Goal: Find specific page/section: Find specific page/section

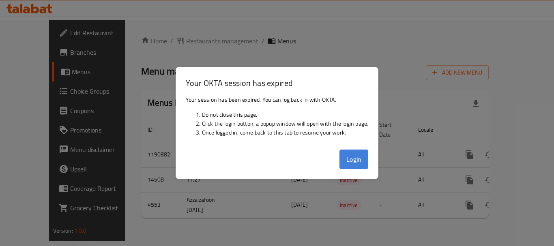
click at [354, 161] on button "Login" at bounding box center [353, 159] width 29 height 19
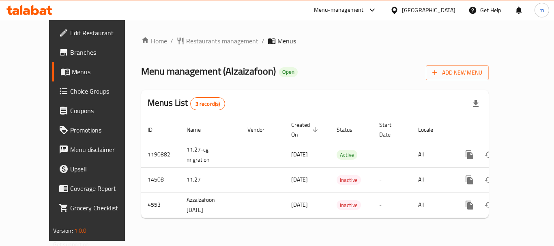
click at [444, 11] on div "[GEOGRAPHIC_DATA]" at bounding box center [429, 10] width 54 height 9
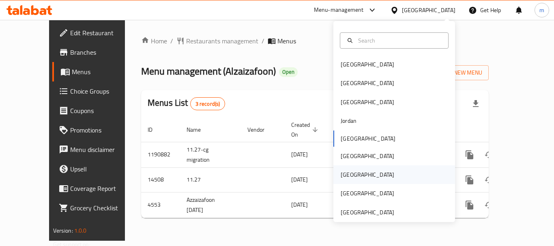
click at [350, 172] on div "[GEOGRAPHIC_DATA]" at bounding box center [367, 174] width 67 height 19
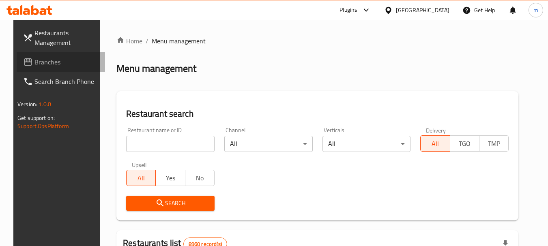
click at [34, 64] on span "Branches" at bounding box center [66, 62] width 64 height 10
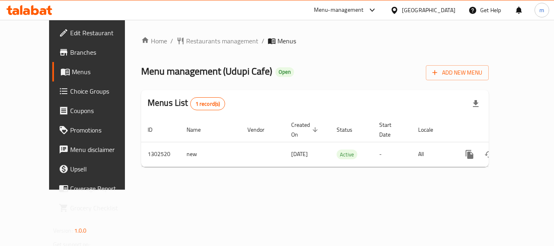
click at [176, 57] on div "Home / Restaurants management / Menus Menu management ( Udupi Cafe ) Open Add N…" at bounding box center [315, 104] width 348 height 137
click at [186, 40] on span "Restaurants management" at bounding box center [222, 41] width 72 height 10
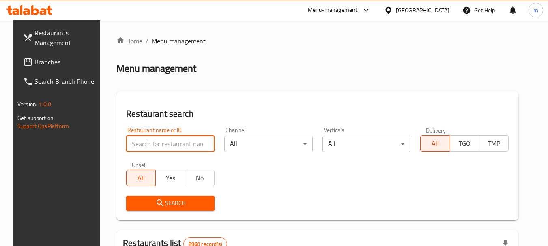
click at [141, 139] on input "search" at bounding box center [170, 144] width 88 height 16
paste input "702447"
type input "702447"
click button "Search" at bounding box center [170, 203] width 88 height 15
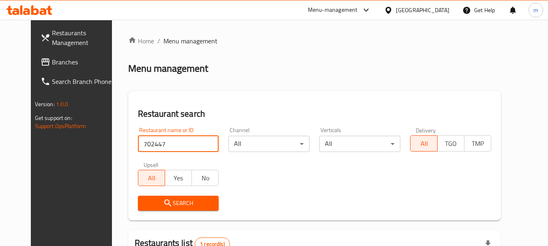
click at [171, 206] on span "Search" at bounding box center [178, 203] width 68 height 10
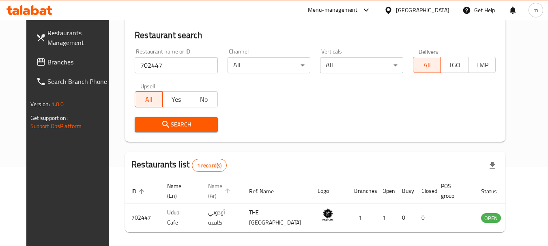
scroll to position [81, 0]
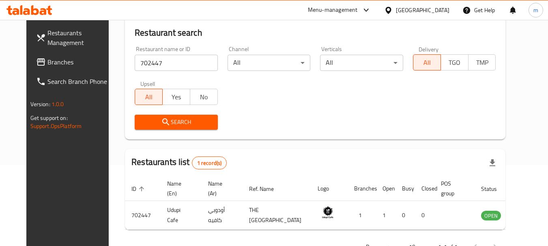
click at [426, 3] on div "[GEOGRAPHIC_DATA]" at bounding box center [417, 9] width 78 height 19
click at [443, 13] on div "[GEOGRAPHIC_DATA]" at bounding box center [423, 10] width 54 height 9
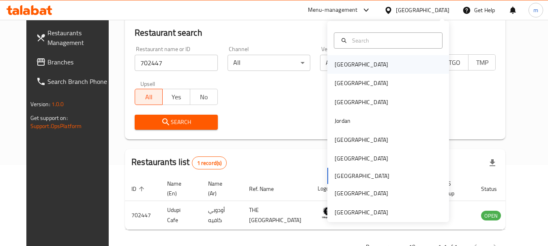
click at [356, 55] on div "[GEOGRAPHIC_DATA]" at bounding box center [388, 64] width 122 height 19
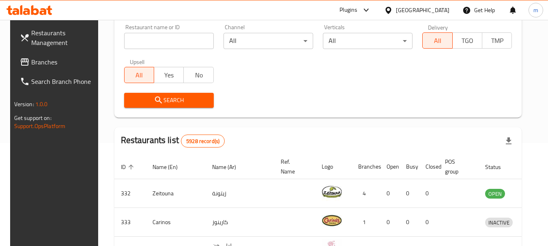
scroll to position [122, 0]
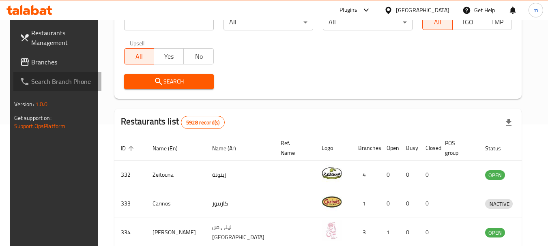
click at [33, 73] on link "Search Branch Phone" at bounding box center [57, 81] width 88 height 19
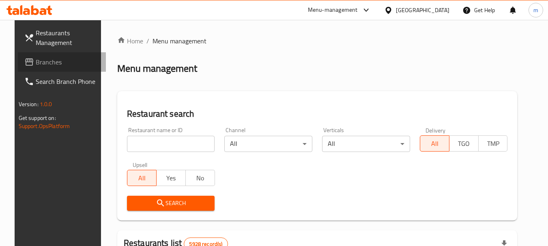
click at [46, 65] on span "Branches" at bounding box center [68, 62] width 64 height 10
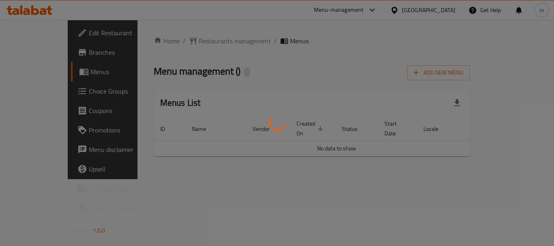
click at [179, 39] on div at bounding box center [277, 123] width 554 height 246
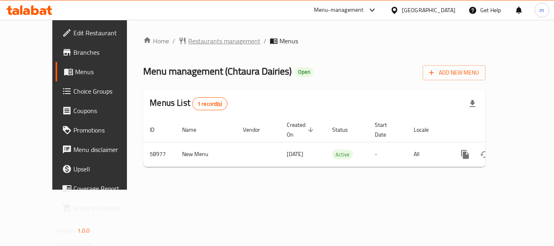
click at [188, 41] on span "Restaurants management" at bounding box center [224, 41] width 72 height 10
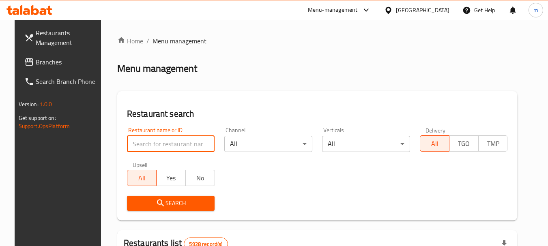
click at [140, 144] on input "search" at bounding box center [171, 144] width 88 height 16
paste input "28583"
type input "28583"
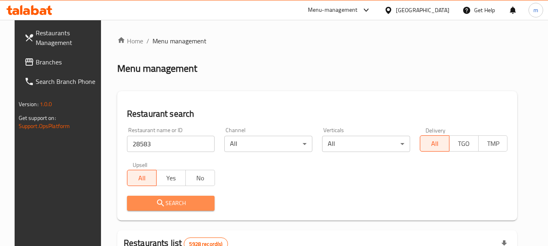
click at [157, 200] on icon "submit" at bounding box center [160, 203] width 7 height 7
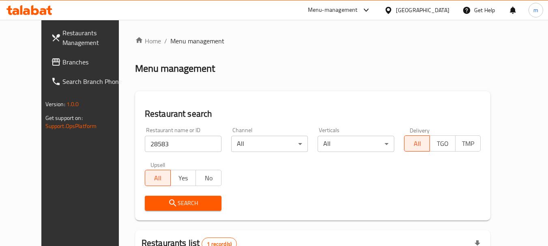
click at [427, 3] on div "[GEOGRAPHIC_DATA]" at bounding box center [417, 9] width 78 height 19
click at [435, 12] on div "[GEOGRAPHIC_DATA]" at bounding box center [423, 10] width 54 height 9
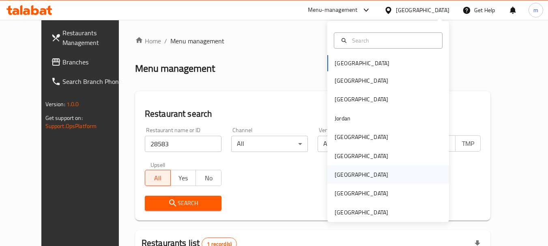
click at [350, 173] on div "[GEOGRAPHIC_DATA]" at bounding box center [388, 174] width 122 height 19
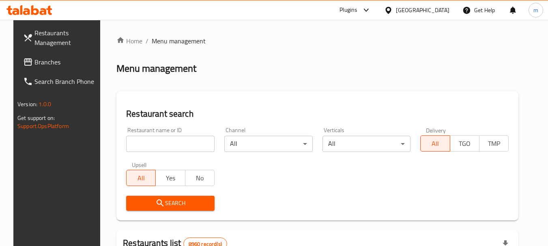
click at [34, 62] on span "Branches" at bounding box center [66, 62] width 64 height 10
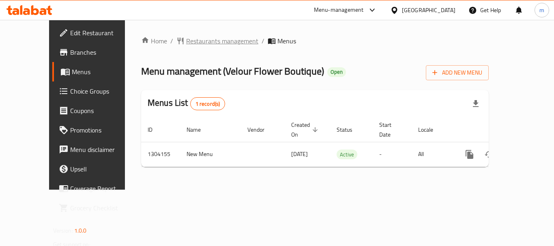
click at [186, 37] on span "Restaurants management" at bounding box center [222, 41] width 72 height 10
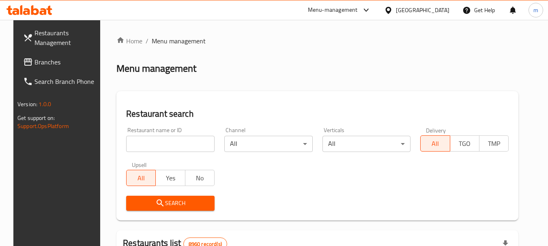
click at [161, 144] on input "search" at bounding box center [170, 144] width 88 height 16
paste input "703085"
type input "703085"
click button "Search" at bounding box center [170, 203] width 88 height 15
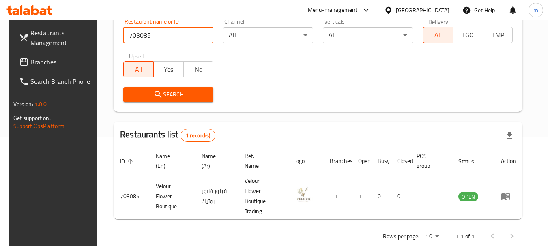
scroll to position [116, 0]
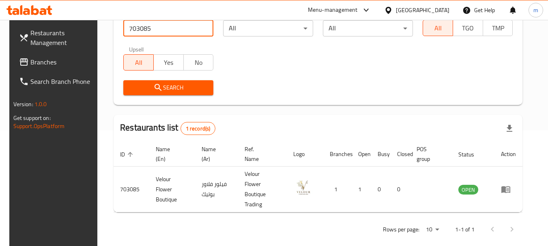
click at [19, 58] on icon at bounding box center [24, 62] width 10 height 10
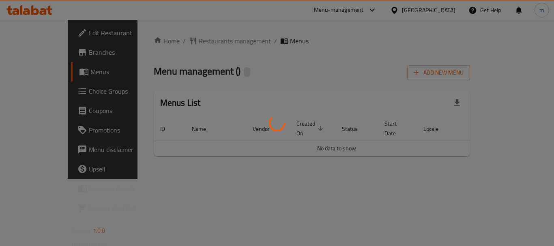
click at [178, 39] on div at bounding box center [277, 123] width 554 height 246
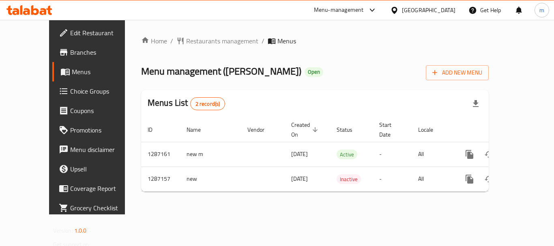
click at [186, 39] on span "Restaurants management" at bounding box center [222, 41] width 72 height 10
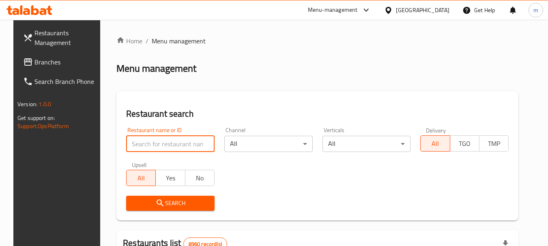
click at [168, 145] on input "search" at bounding box center [170, 144] width 88 height 16
paste input "696575"
type input "696575"
click button "Search" at bounding box center [170, 203] width 88 height 15
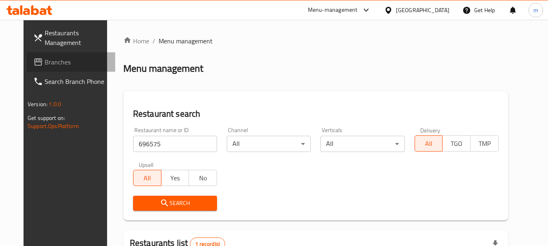
click at [54, 57] on link "Branches" at bounding box center [71, 61] width 88 height 19
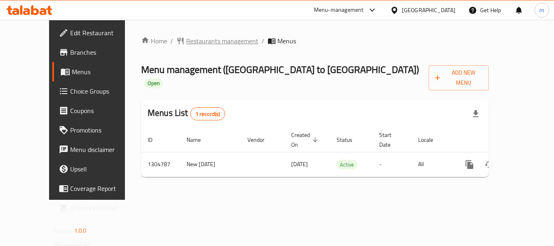
click at [188, 41] on span "Restaurants management" at bounding box center [222, 41] width 72 height 10
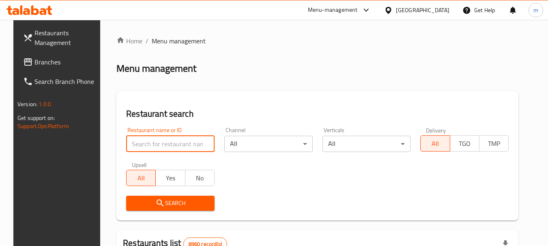
click at [173, 149] on input "search" at bounding box center [170, 144] width 88 height 16
paste input "703418"
type input "703418"
click button "Search" at bounding box center [170, 203] width 88 height 15
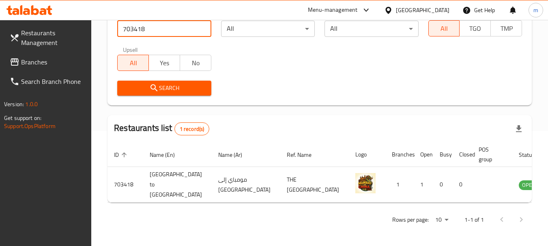
scroll to position [116, 0]
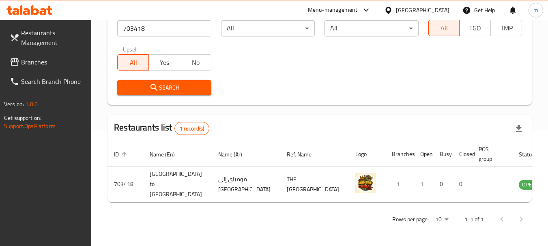
click at [421, 9] on div "[GEOGRAPHIC_DATA]" at bounding box center [417, 9] width 78 height 19
click at [437, 9] on div "Qatar" at bounding box center [423, 10] width 54 height 9
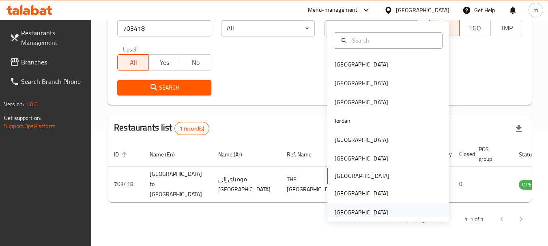
click at [387, 216] on div "[GEOGRAPHIC_DATA]" at bounding box center [361, 212] width 67 height 19
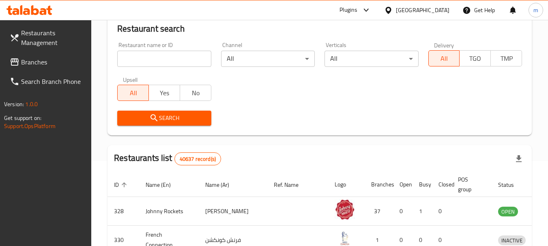
scroll to position [116, 0]
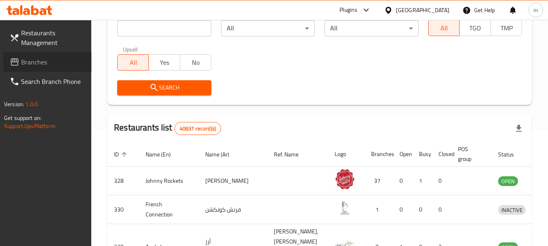
click at [37, 62] on span "Branches" at bounding box center [53, 62] width 64 height 10
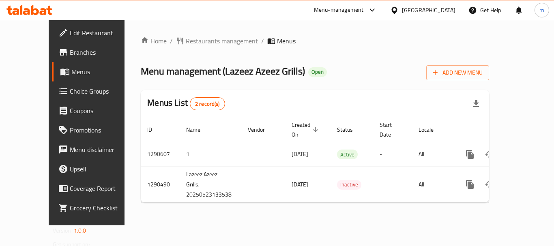
click at [190, 36] on span "Restaurants management" at bounding box center [222, 41] width 72 height 10
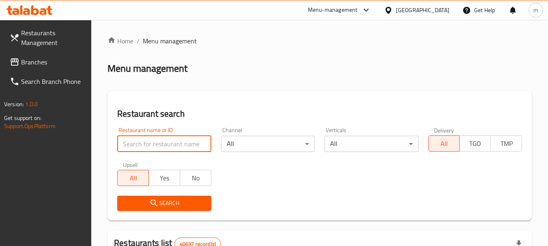
click at [171, 151] on input "search" at bounding box center [164, 144] width 94 height 16
paste input "698276"
type input "698276"
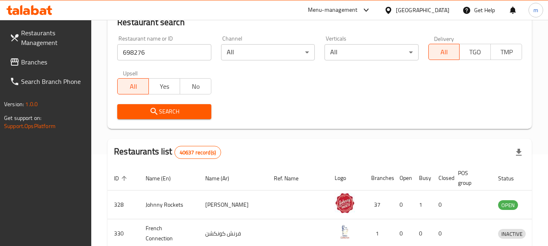
scroll to position [81, 0]
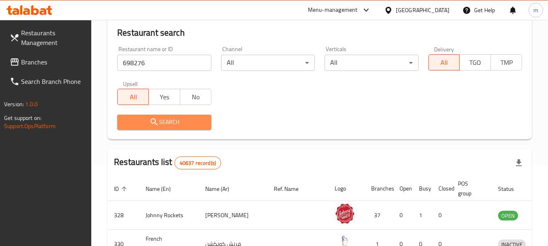
click at [184, 116] on button "Search" at bounding box center [164, 122] width 94 height 15
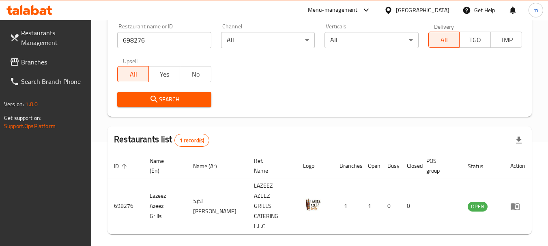
scroll to position [116, 0]
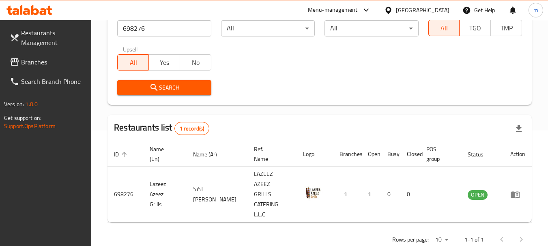
click at [25, 63] on span "Branches" at bounding box center [53, 62] width 64 height 10
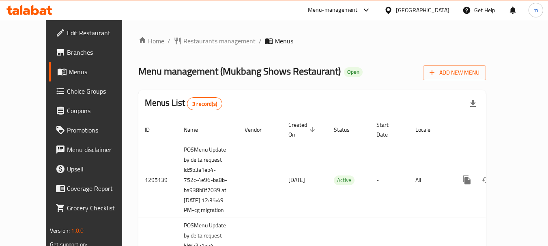
click at [183, 40] on span "Restaurants management" at bounding box center [219, 41] width 72 height 10
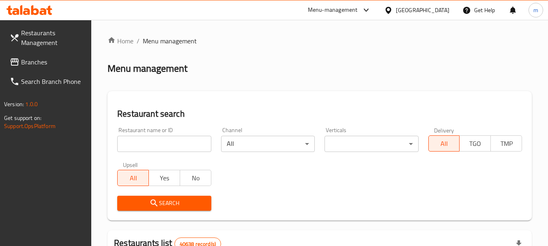
click at [163, 140] on input "search" at bounding box center [164, 144] width 94 height 16
paste input "655998"
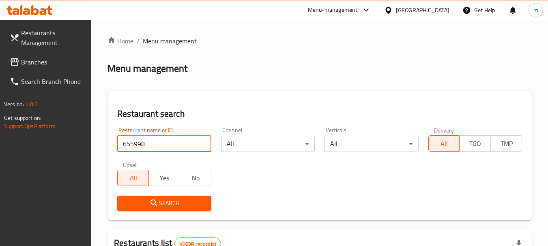
type input "655998"
click button "Search" at bounding box center [164, 203] width 94 height 15
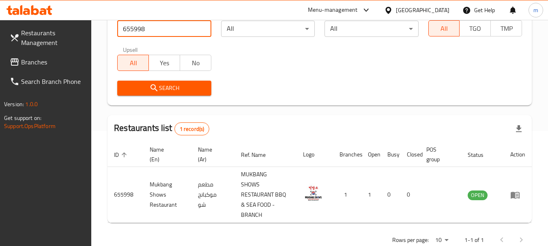
scroll to position [116, 0]
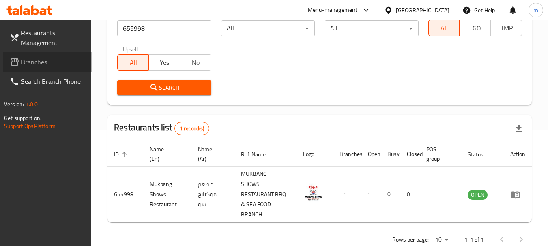
click at [22, 57] on span "Branches" at bounding box center [53, 62] width 64 height 10
